Goal: Use online tool/utility: Utilize a website feature to perform a specific function

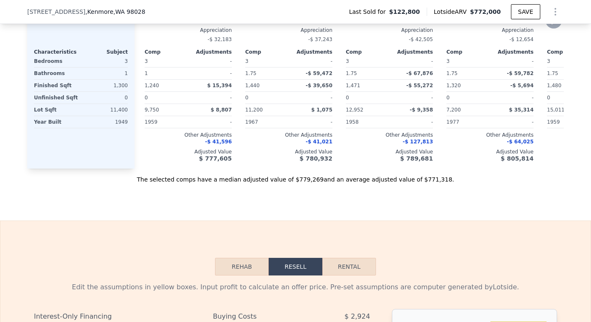
scroll to position [1079, 0]
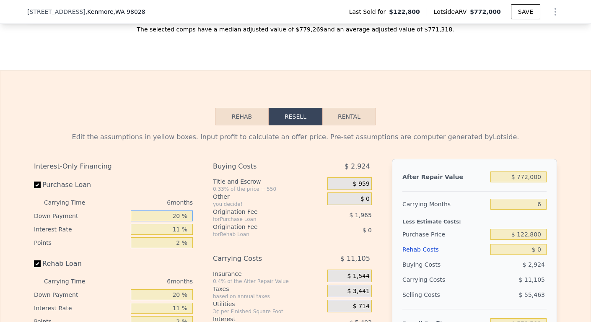
click at [172, 221] on input "20 %" at bounding box center [162, 215] width 62 height 11
type input "0 %"
type input "$ 577,867"
type input "0 %"
click at [178, 235] on input "11 %" at bounding box center [162, 229] width 62 height 11
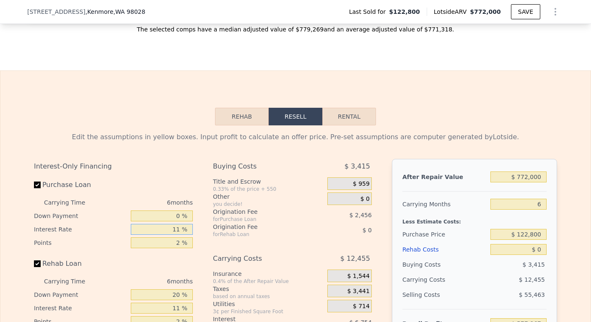
type input "1 %"
type input "$ 584,011"
type input "10 %"
type input "$ 578,485"
type input "10 %"
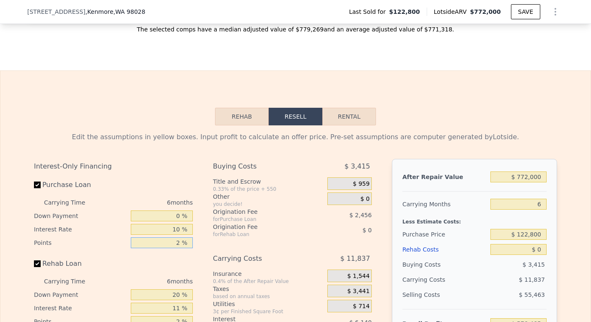
click at [176, 248] on input "2 %" at bounding box center [162, 242] width 62 height 11
type input "9 %"
type input "$ 569,889"
type input "9.5 %"
type input "$ 569,275"
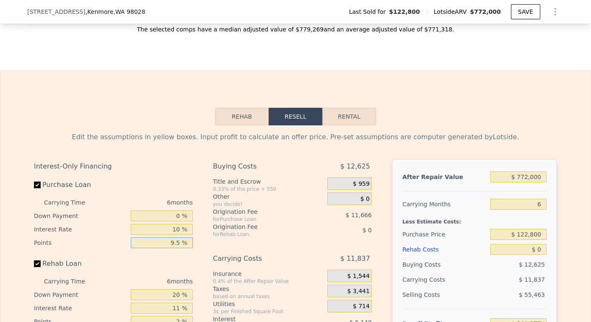
scroll to position [1129, 0]
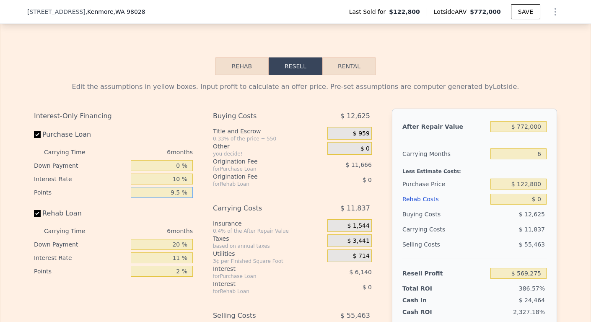
type input "9.5 %"
click at [176, 250] on input "20 %" at bounding box center [162, 244] width 62 height 11
type input "2 %"
type input "0 %"
click at [177, 263] on input "11 %" at bounding box center [162, 257] width 62 height 11
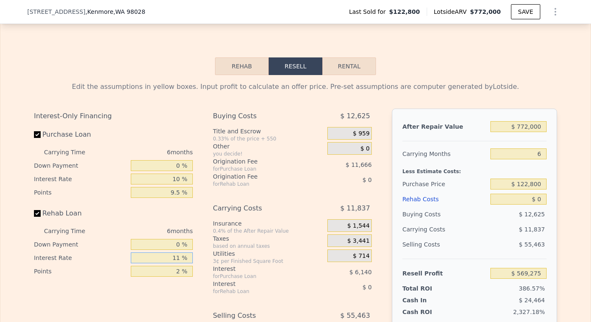
type input "1 %"
type input "10 %"
click at [177, 276] on input "2 %" at bounding box center [162, 271] width 62 height 11
type input "9.5 %"
click at [525, 132] on input "$ 772,000" at bounding box center [518, 126] width 56 height 11
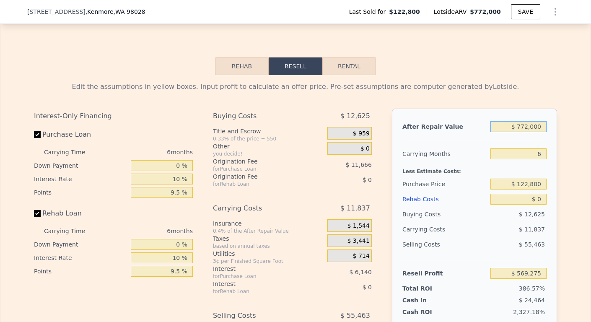
type input "$ 77,000"
type input "-$ 74,899"
type input "$ 770,000"
type input "$ 567,422"
type input "$ 770,000"
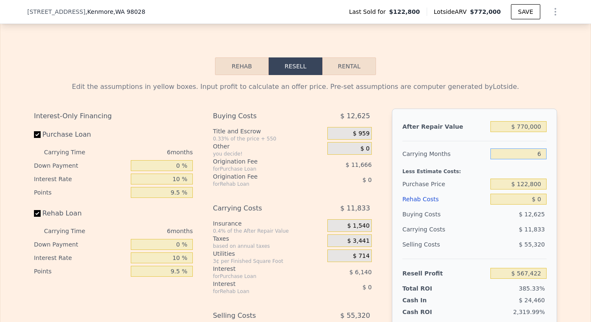
click at [540, 159] on input "6" at bounding box center [518, 153] width 56 height 11
type input "3"
type input "$ 573,338"
type input "3"
drag, startPoint x: 516, startPoint y: 196, endPoint x: 546, endPoint y: 197, distance: 29.3
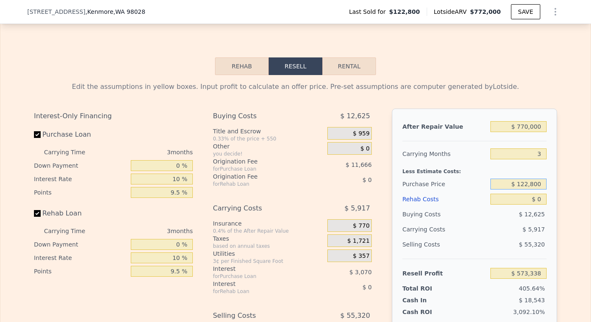
click at [546, 198] on div "After Repair Value $ 770,000 Carrying Months 3 Less Estimate Costs: Purchase Pr…" at bounding box center [474, 224] width 165 height 233
type input "$ 500,000"
type input "$ 149,616"
click at [540, 204] on input "$ 0" at bounding box center [518, 199] width 56 height 11
type input "$ 10"
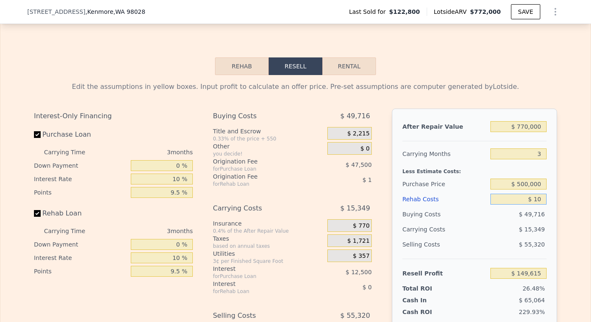
type input "$ 149,605"
type input "$ 10,000"
type input "$ 138,417"
type input "$ 100,000"
type input "$ 37,617"
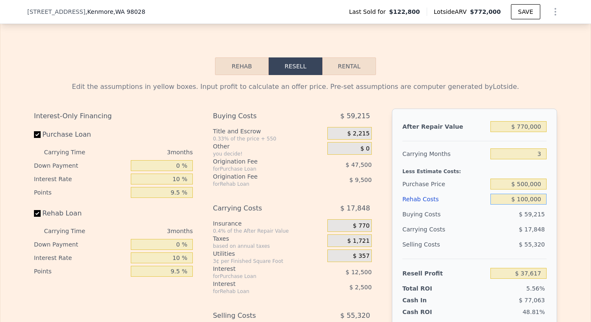
type input "$ 100,000"
drag, startPoint x: 520, startPoint y: 195, endPoint x: 529, endPoint y: 197, distance: 9.8
click at [524, 189] on input "$ 500,000" at bounding box center [518, 183] width 56 height 11
type input "$ 460,000"
click at [538, 222] on div "$ 59,215" at bounding box center [518, 214] width 57 height 15
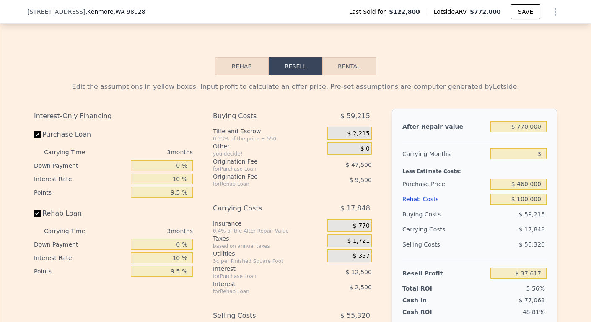
type input "$ 82,552"
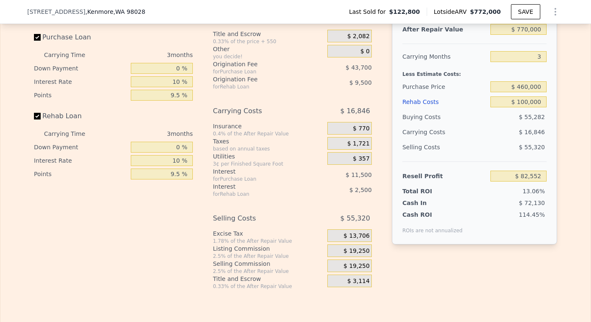
scroll to position [1287, 0]
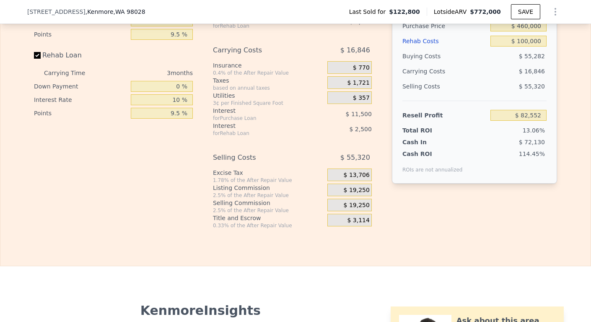
click at [334, 196] on div "$ 19,250" at bounding box center [349, 189] width 44 height 13
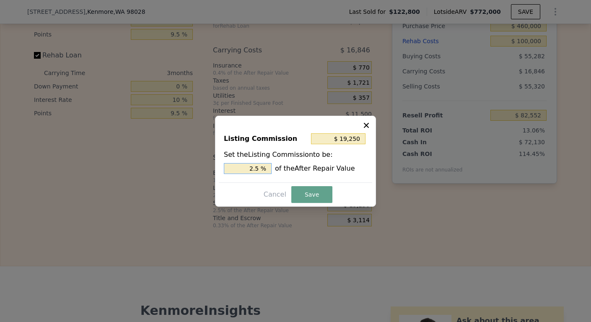
click at [259, 167] on input "2.5 %" at bounding box center [248, 168] width 48 height 11
type input "$ 15,400"
type input "2 %"
type input "$ 7,700"
type input "1. %"
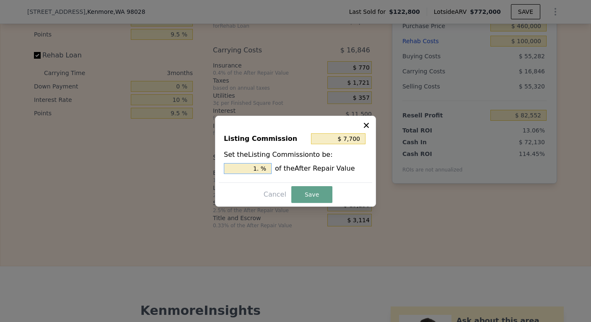
type input "$ 11,550"
type input "1.5 %"
click at [303, 192] on button "Save" at bounding box center [311, 194] width 41 height 17
type input "$ 90,252"
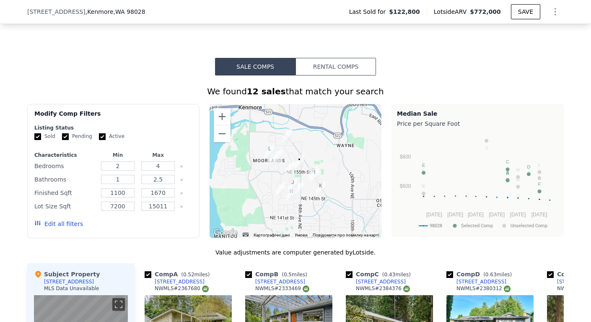
scroll to position [406, 0]
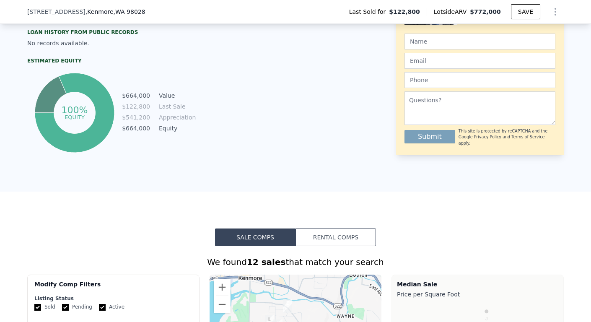
type input "$ 772,000"
type input "6"
type input "$ 0"
type input "$ 579,708"
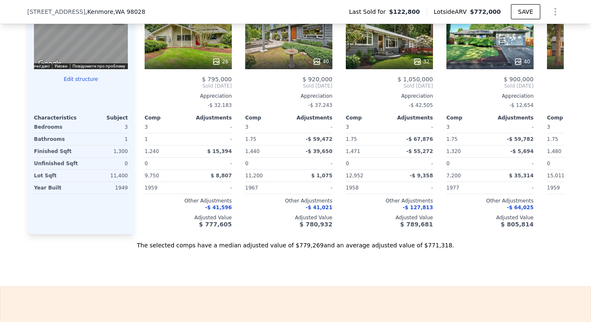
scroll to position [817, 0]
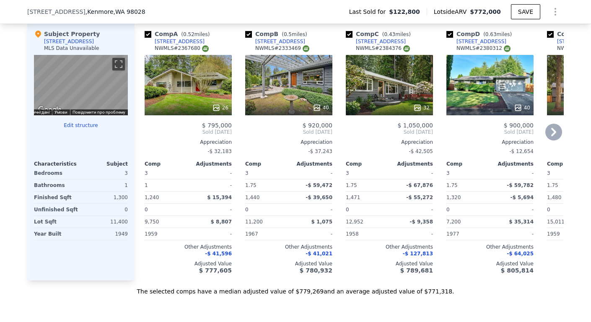
click at [163, 45] on div "[STREET_ADDRESS]" at bounding box center [180, 41] width 50 height 7
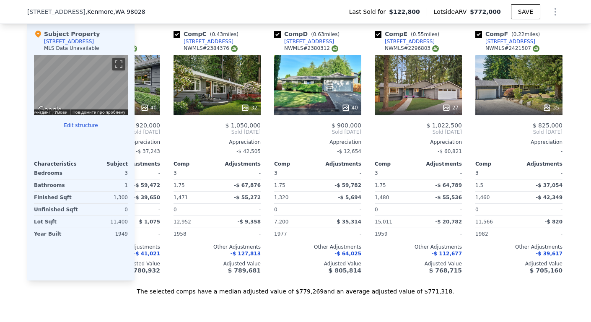
scroll to position [0, 191]
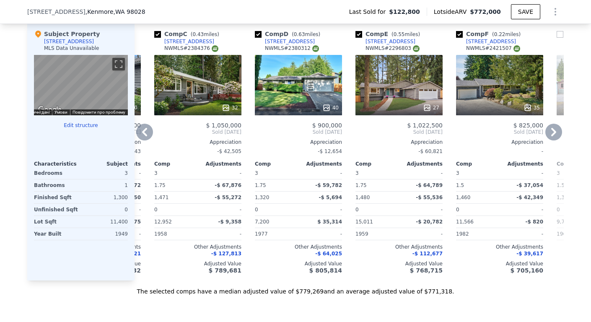
click at [272, 45] on div "[STREET_ADDRESS]" at bounding box center [290, 41] width 50 height 7
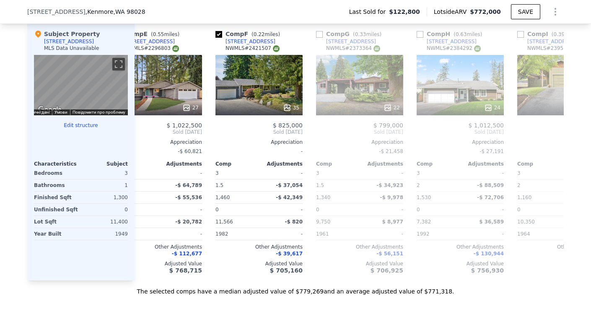
scroll to position [0, 434]
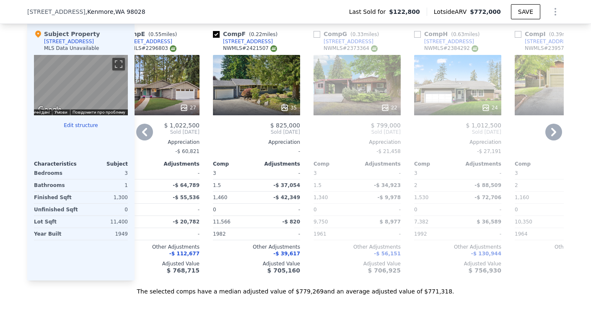
click at [227, 52] on div "NWMLS # 2421507" at bounding box center [250, 48] width 54 height 7
click at [229, 45] on div "[STREET_ADDRESS]" at bounding box center [248, 41] width 50 height 7
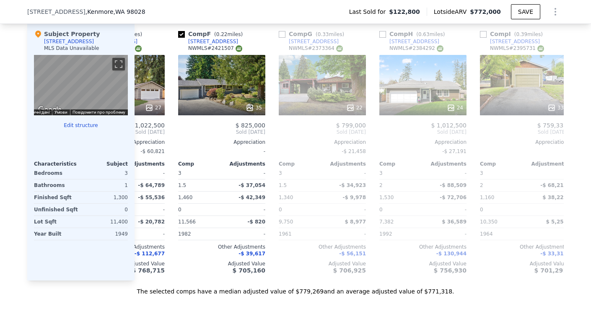
scroll to position [0, 473]
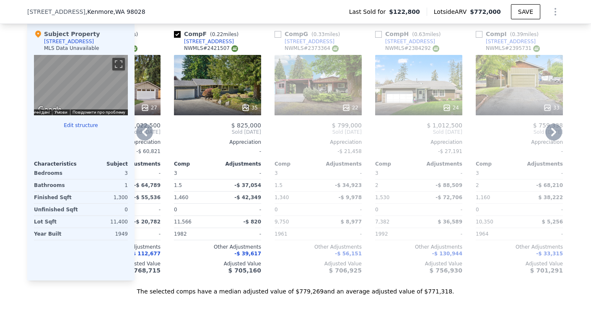
click at [306, 45] on div "[STREET_ADDRESS]" at bounding box center [309, 41] width 50 height 7
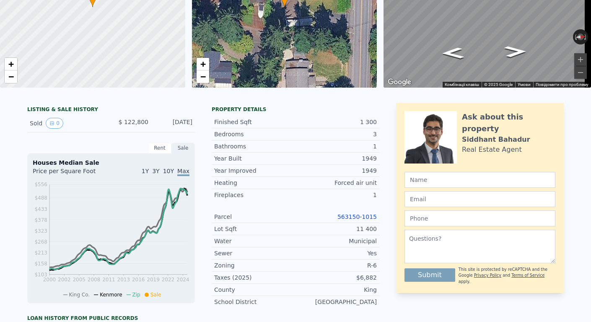
scroll to position [0, 0]
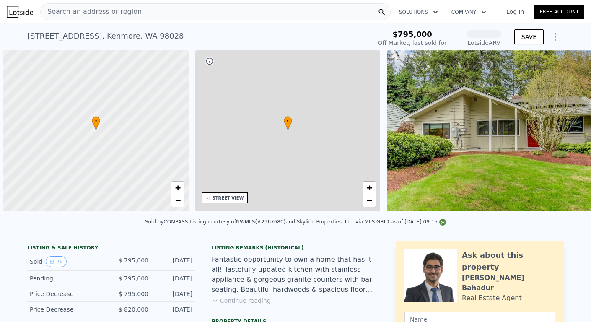
scroll to position [0, 3]
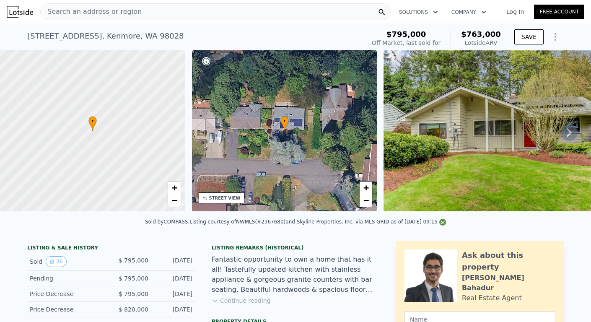
click at [560, 138] on icon at bounding box center [568, 132] width 17 height 17
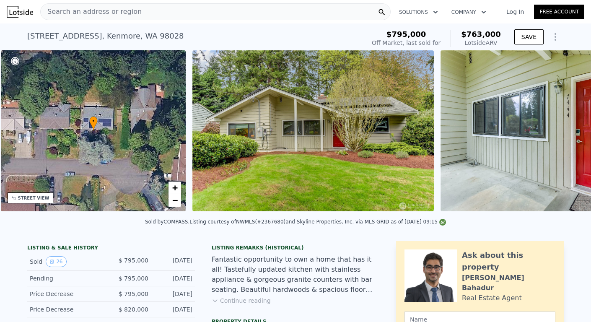
scroll to position [0, 195]
click at [560, 138] on div "• + − • + − STREET VIEW Loading... SATELLITE VIEW" at bounding box center [295, 132] width 591 height 164
click at [566, 137] on icon at bounding box center [568, 132] width 17 height 17
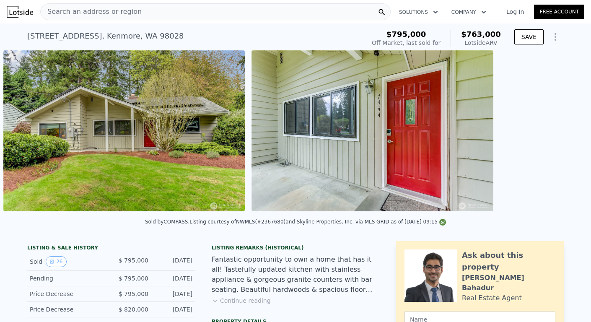
click at [566, 137] on div "• + − • + − STREET VIEW Loading... SATELLITE VIEW" at bounding box center [295, 132] width 591 height 164
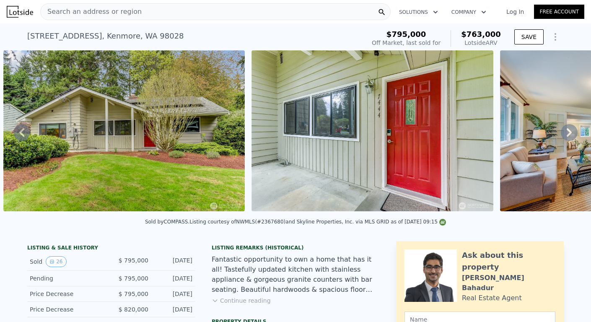
click at [564, 130] on icon at bounding box center [568, 132] width 17 height 17
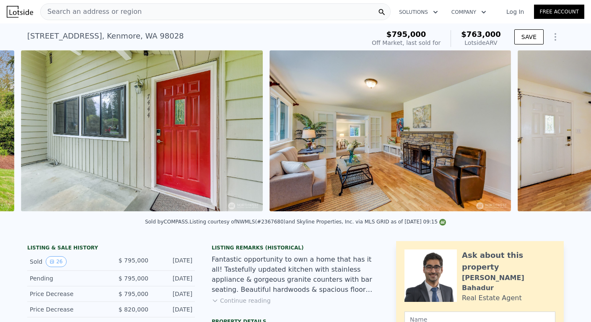
scroll to position [0, 631]
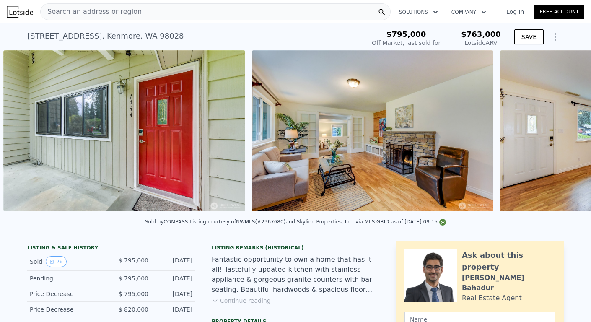
click at [564, 130] on div "• + − • + − STREET VIEW Loading... SATELLITE VIEW" at bounding box center [295, 132] width 591 height 164
click at [564, 131] on icon at bounding box center [568, 132] width 17 height 17
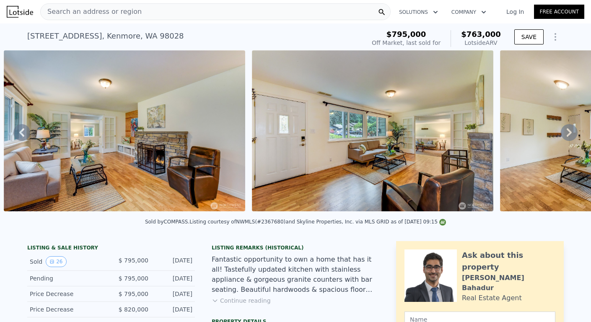
click at [564, 132] on icon at bounding box center [568, 132] width 17 height 17
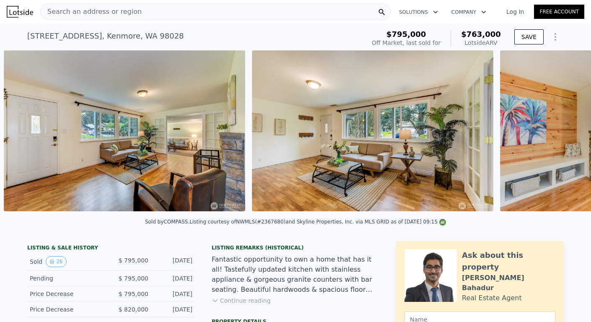
click at [564, 132] on div "• + − • + − STREET VIEW Loading... SATELLITE VIEW" at bounding box center [295, 132] width 591 height 164
click at [564, 132] on icon at bounding box center [568, 132] width 17 height 17
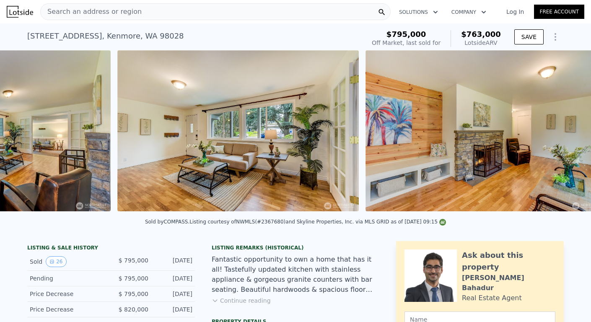
scroll to position [0, 1380]
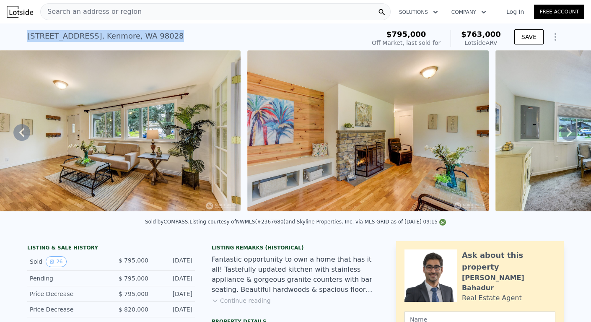
drag, startPoint x: 168, startPoint y: 42, endPoint x: 24, endPoint y: 32, distance: 144.4
click at [27, 32] on div "7444 NE 156th St , Kenmore , WA 98028 Sold Jun 2025 for $795k (~ARV $763k )" at bounding box center [194, 38] width 334 height 23
click at [30, 36] on div "7444 NE 156th St , Kenmore , WA 98028" at bounding box center [105, 36] width 157 height 12
drag, startPoint x: 168, startPoint y: 35, endPoint x: 16, endPoint y: 35, distance: 152.5
click at [16, 35] on div "7444 NE 156th St , Kenmore , WA 98028 Sold Jun 2025 for $795k (~ARV $763k ) $79…" at bounding box center [295, 36] width 591 height 27
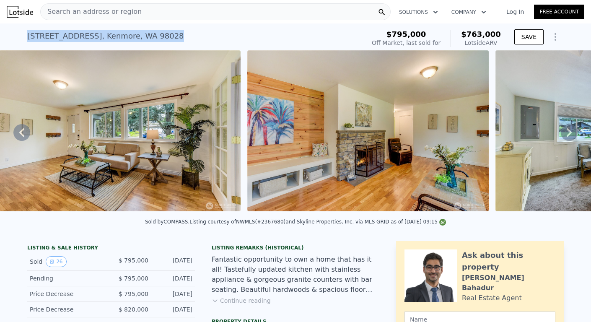
copy div "7444 NE 156th St , Kenmore , WA 98028"
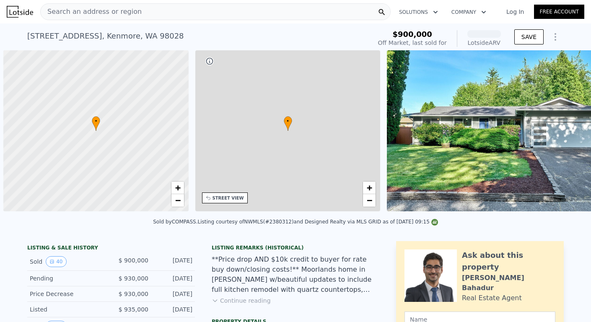
scroll to position [0, 3]
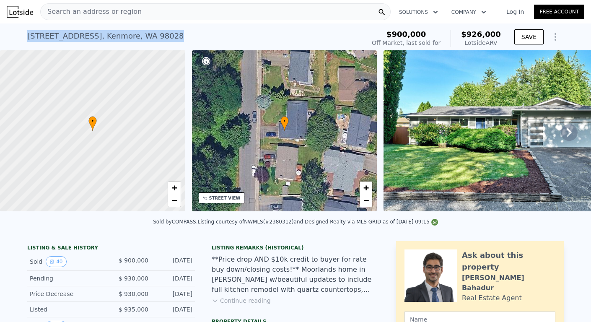
drag, startPoint x: 185, startPoint y: 37, endPoint x: 22, endPoint y: 35, distance: 163.0
click at [22, 35] on div "14520 78th Ave NE , Kenmore , WA 98028 Sold Aug 2025 for $900k (~ARV $926k ) $9…" at bounding box center [295, 36] width 591 height 27
copy div "14520 78th Ave NE , Kenmore , WA 98028"
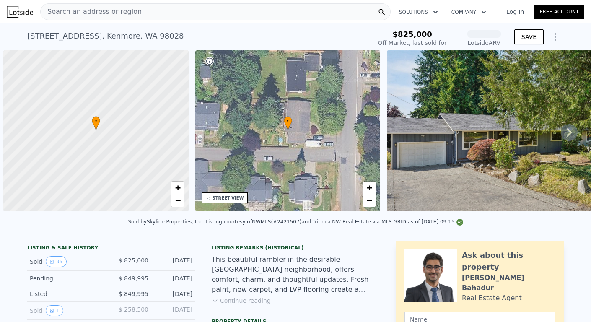
scroll to position [0, 3]
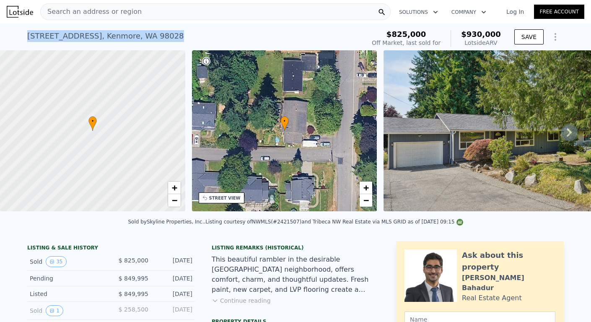
drag, startPoint x: 172, startPoint y: 37, endPoint x: 24, endPoint y: 31, distance: 148.0
click at [27, 32] on div "15335 81st Ave NE , Kenmore , WA 98028 Sold Sep 2025 for $825k (~ARV $930k )" at bounding box center [194, 38] width 334 height 23
copy div "15335 81st Ave NE , Kenmore , WA 98028"
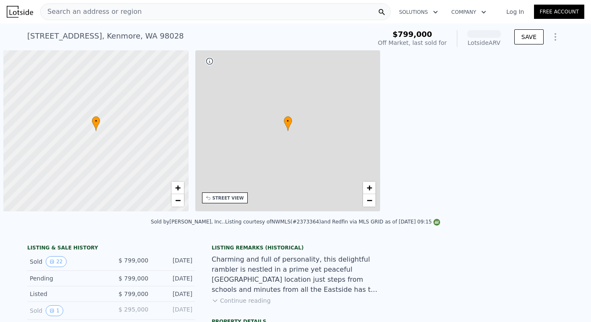
scroll to position [0, 3]
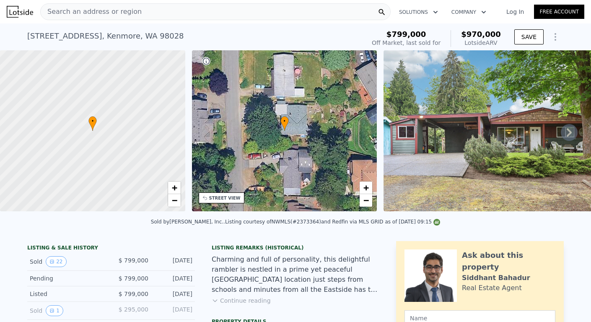
drag, startPoint x: 176, startPoint y: 26, endPoint x: 31, endPoint y: 24, distance: 145.4
click at [32, 24] on div "[STREET_ADDRESS] Sold [DATE] for $799k (~ARV $970k ) $799,000 Off Market, last …" at bounding box center [295, 36] width 536 height 27
drag, startPoint x: 152, startPoint y: 40, endPoint x: 17, endPoint y: 39, distance: 135.7
click at [17, 39] on div "[STREET_ADDRESS] Sold [DATE] for $799k (~ARV $970k ) $799,000 Off Market, last …" at bounding box center [295, 36] width 591 height 27
click at [142, 39] on div "[STREET_ADDRESS]" at bounding box center [105, 36] width 157 height 12
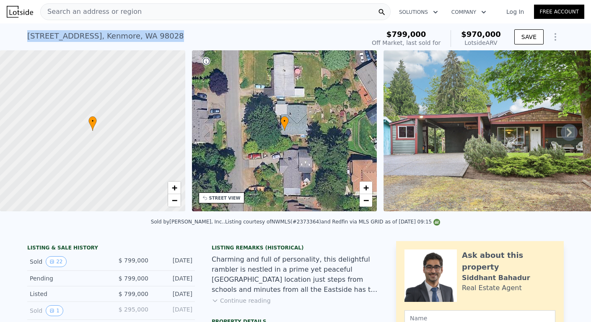
drag, startPoint x: 168, startPoint y: 38, endPoint x: 21, endPoint y: 35, distance: 147.1
click at [21, 35] on div "[STREET_ADDRESS] Sold [DATE] for $799k (~ARV $970k ) $799,000 Off Market, last …" at bounding box center [295, 36] width 591 height 27
copy div "[STREET_ADDRESS]"
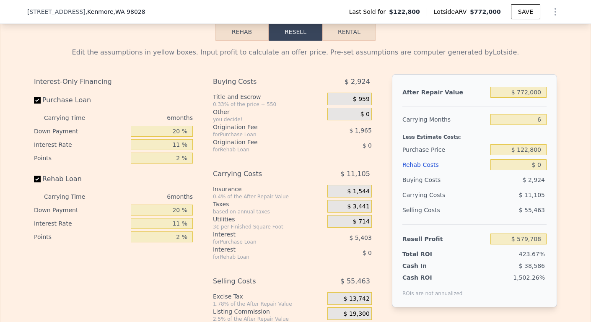
scroll to position [1187, 0]
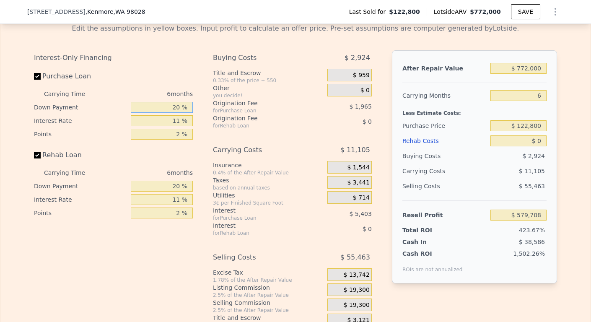
click at [169, 113] on input "20 %" at bounding box center [162, 107] width 62 height 11
click at [173, 113] on input "20 %" at bounding box center [162, 107] width 62 height 11
type input "0 %"
type input "$ 577,867"
type input "0 %"
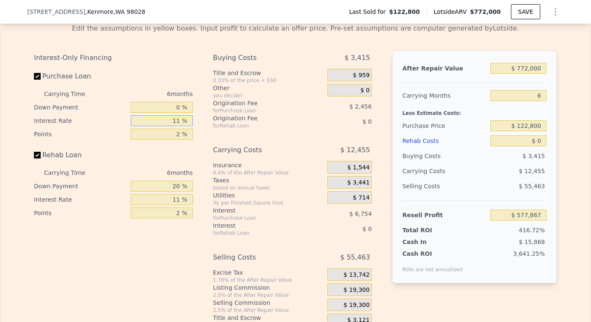
click at [177, 126] on input "11 %" at bounding box center [162, 120] width 62 height 11
type input "1 %"
type input "$ 584,011"
type input "10 %"
type input "$ 578,485"
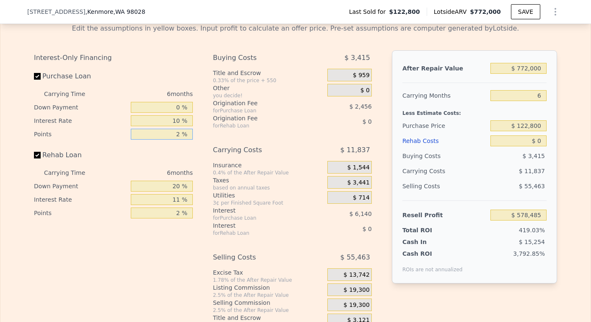
click at [178, 139] on input "2 %" at bounding box center [162, 134] width 62 height 11
click at [178, 126] on input "10 %" at bounding box center [162, 120] width 62 height 11
type input "10 %"
click at [160, 191] on input "20 %" at bounding box center [162, 186] width 62 height 11
click at [179, 191] on input "20 %" at bounding box center [162, 186] width 62 height 11
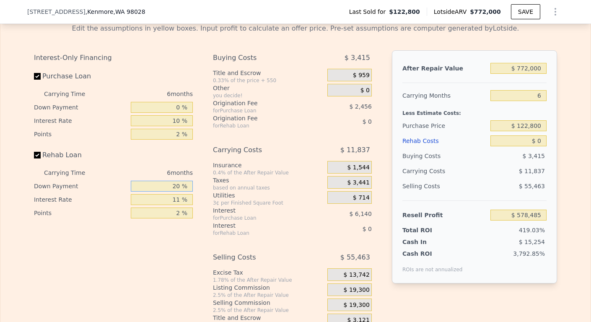
type input "2 %"
type input "0 %"
click at [178, 205] on input "11 %" at bounding box center [162, 199] width 62 height 11
type input "1 %"
type input "10.5 %"
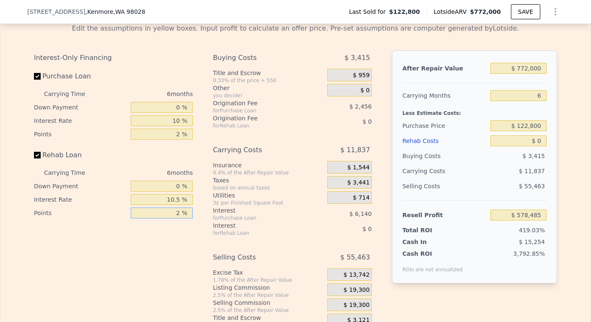
click at [178, 218] on input "2 %" at bounding box center [162, 212] width 62 height 11
type input "1 %"
click at [176, 139] on input "2 %" at bounding box center [162, 134] width 62 height 11
click at [177, 126] on input "10 %" at bounding box center [162, 120] width 62 height 11
type input "10.5 %"
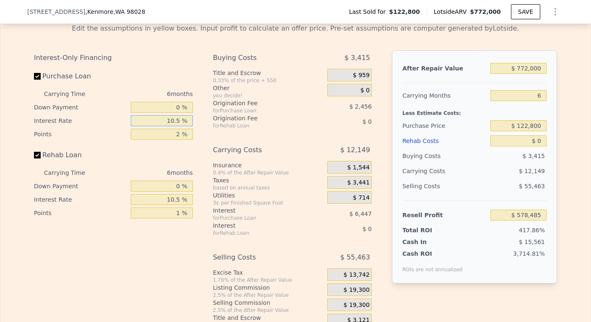
type input "$ 578,173"
type input "10.5 %"
click at [176, 139] on input "2 %" at bounding box center [162, 134] width 62 height 11
type input "1 %"
type input "$ 579,401"
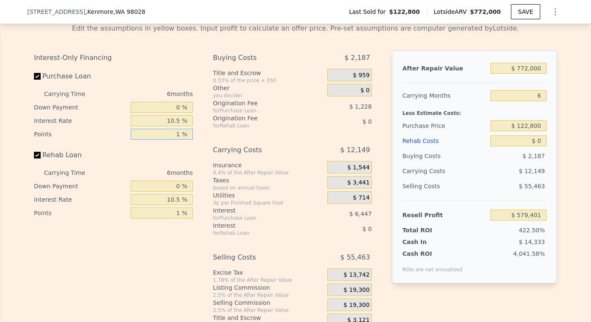
type input "1 %"
click at [525, 74] on input "$ 772,000" at bounding box center [518, 68] width 56 height 11
type input "$ 77,000"
type input "-$ 64,773"
type input "$ 7,000"
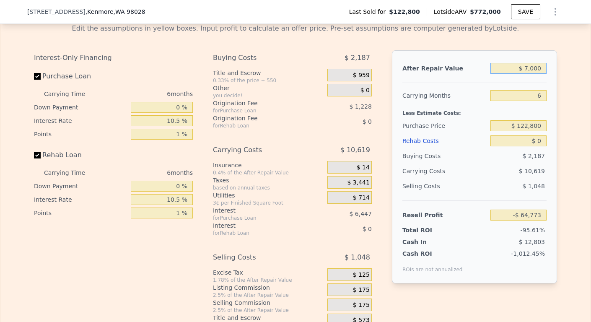
type input "-$ 129,654"
type input "$ 780,000"
type input "$ 586,817"
type input "$ 780,000"
click at [537, 101] on input "6" at bounding box center [518, 95] width 56 height 11
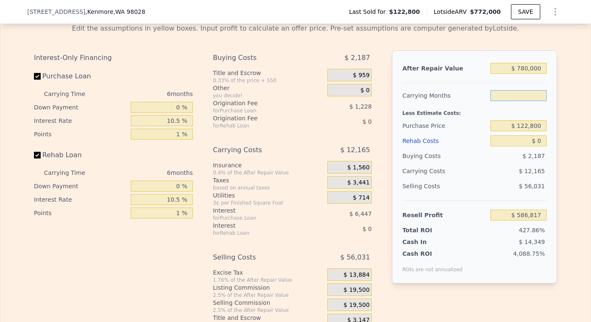
type input "3"
type input "$ 592,899"
type input "3"
drag, startPoint x: 516, startPoint y: 138, endPoint x: 558, endPoint y: 137, distance: 41.9
click at [558, 138] on div "Edit the assumptions in yellow boxes. Input profit to calculate an offer price.…" at bounding box center [295, 173] width 536 height 312
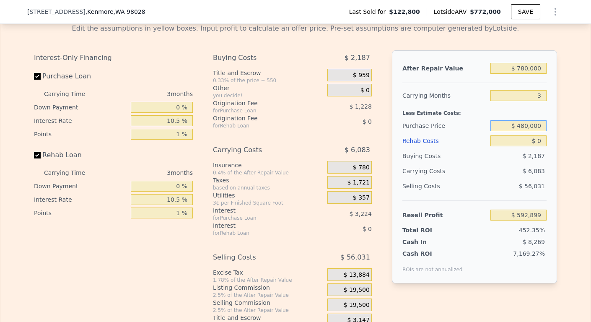
type input "$ 480,000"
click at [537, 146] on input "$ 0" at bounding box center [518, 140] width 56 height 11
type input "$ 221,563"
type input "$ 1"
type input "$ 221,562"
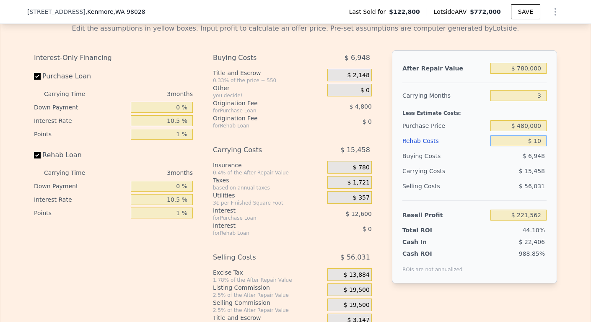
type input "$ 100"
type input "$ 221,553"
type input "$ 10,000"
type input "$ 211,202"
type input "$ 100,000"
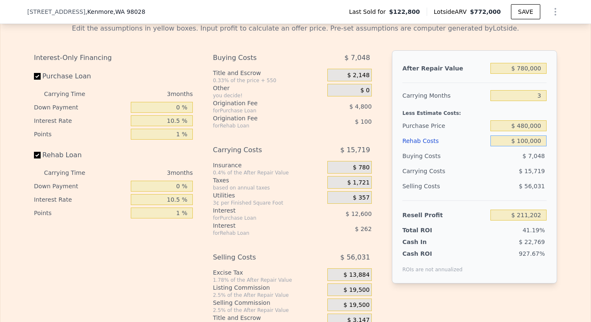
type input "$ 117,938"
type input "$ 100,000"
click at [522, 131] on input "$ 480,000" at bounding box center [518, 125] width 56 height 11
type input "$ 490,000"
type input "$ 107,540"
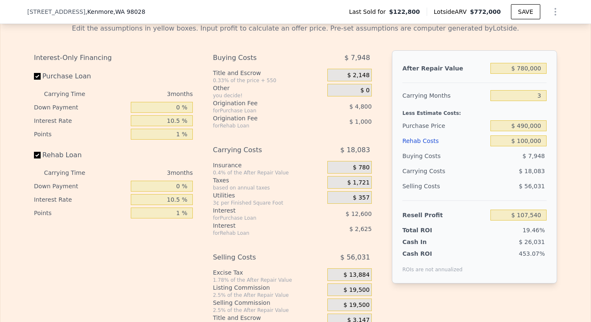
click at [516, 163] on div "$ 7,948" at bounding box center [518, 155] width 57 height 15
click at [519, 15] on button "SAVE" at bounding box center [525, 11] width 29 height 15
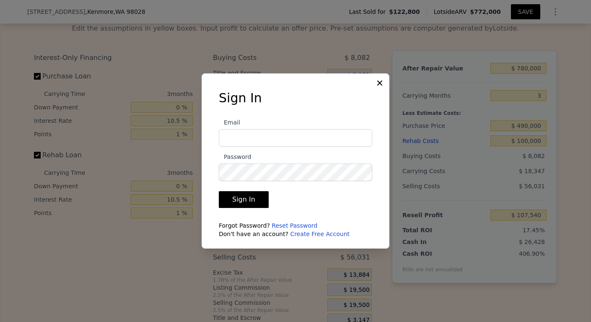
type input "[EMAIL_ADDRESS][DOMAIN_NAME]"
click at [260, 201] on button "Sign In" at bounding box center [244, 199] width 50 height 17
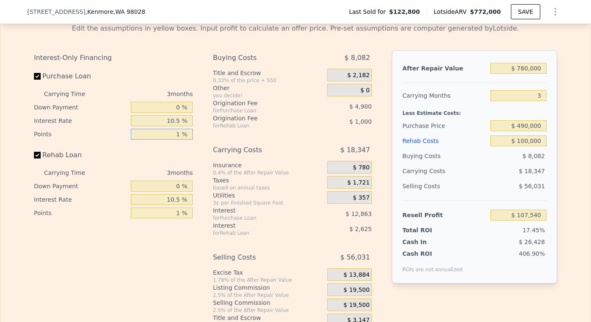
click at [176, 139] on input "1 %" at bounding box center [162, 134] width 62 height 11
type input "1.5 %"
type input "$ 105,090"
type input "1.5 %"
click at [179, 218] on input "1 %" at bounding box center [162, 212] width 62 height 11
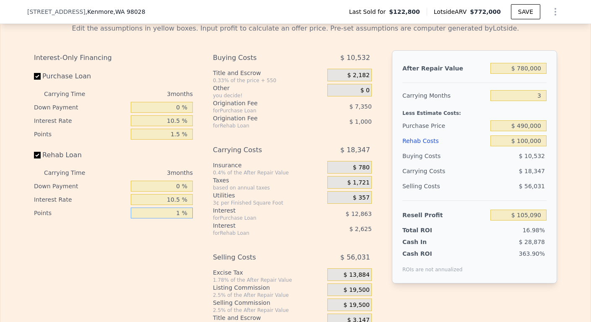
click at [177, 218] on input "1 %" at bounding box center [162, 212] width 62 height 11
type input "1.5 %"
type input "$ 104,590"
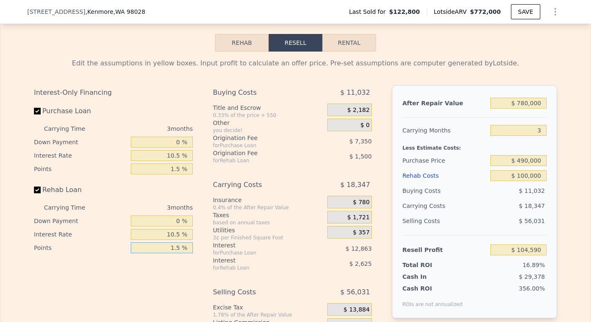
scroll to position [1198, 0]
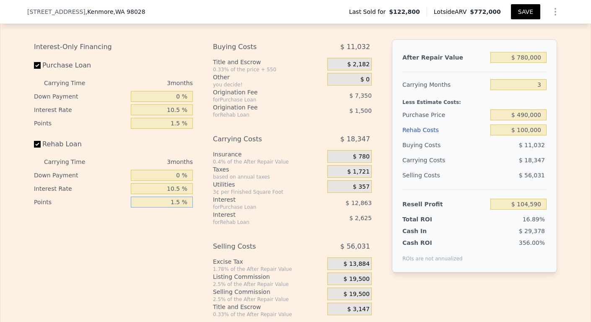
type input "1.5 %"
click at [519, 10] on button "SAVE" at bounding box center [525, 11] width 29 height 15
click at [519, 10] on button "SAVED" at bounding box center [523, 11] width 33 height 15
click at [550, 10] on icon "Show Options" at bounding box center [555, 12] width 10 height 10
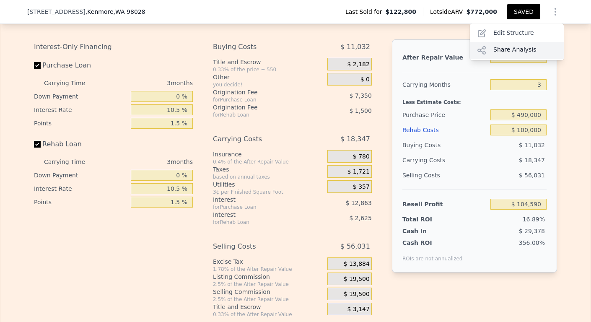
click at [516, 48] on div "Share Analysis" at bounding box center [517, 50] width 94 height 17
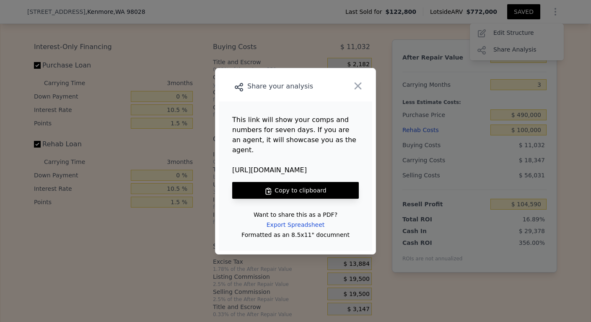
click at [266, 189] on button "Copy to clipboard" at bounding box center [295, 190] width 127 height 17
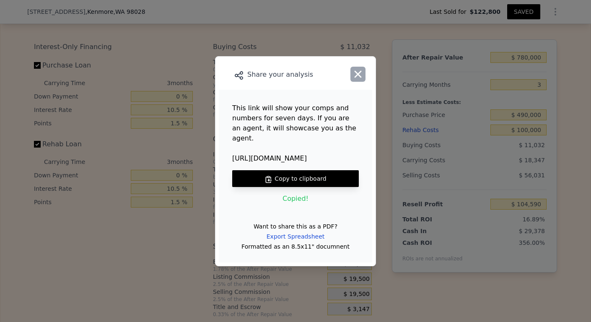
click at [354, 80] on icon "button" at bounding box center [358, 74] width 12 height 12
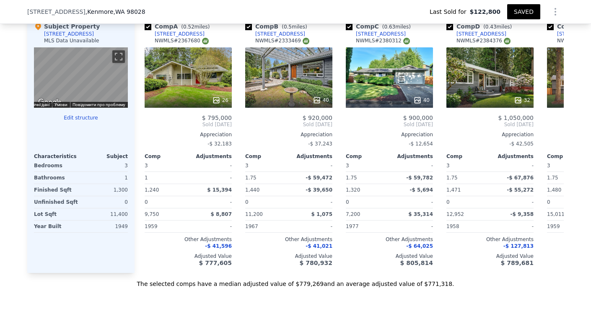
scroll to position [868, 0]
